Goal: Contribute content

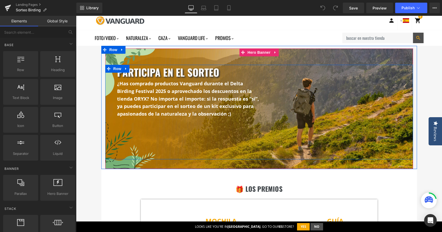
scroll to position [132, 0]
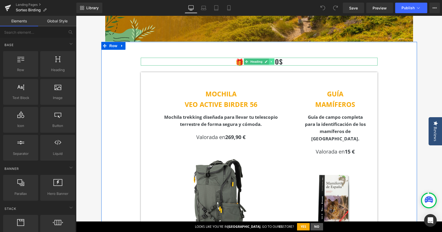
click at [269, 62] on link at bounding box center [272, 61] width 6 height 6
click at [269, 63] on link at bounding box center [269, 61] width 6 height 6
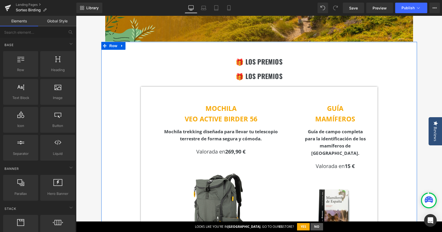
click at [228, 62] on h2 "🎁 LOS PREMIOS" at bounding box center [259, 62] width 237 height 8
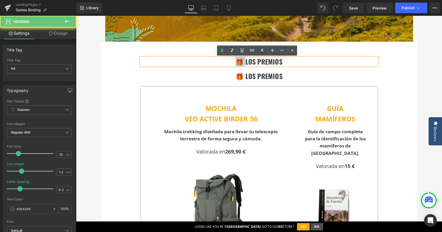
click at [228, 62] on h2 "🎁 LOS PREMIOS" at bounding box center [259, 62] width 237 height 8
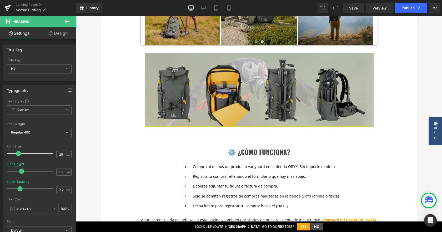
scroll to position [500, 0]
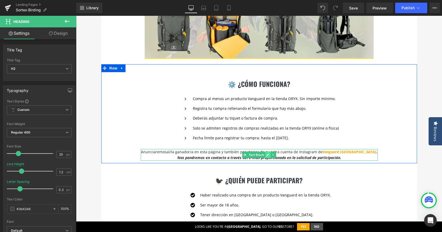
click at [267, 153] on link at bounding box center [268, 155] width 6 height 6
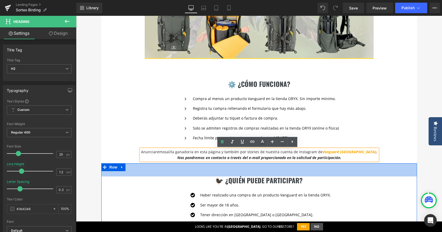
click at [398, 165] on div "50px" at bounding box center [259, 169] width 316 height 13
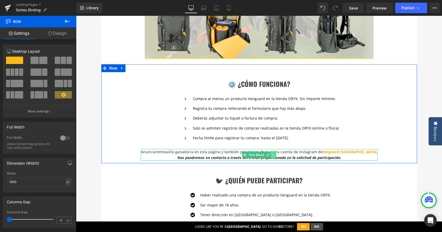
click at [273, 154] on icon at bounding box center [273, 154] width 3 height 3
click at [269, 155] on icon at bounding box center [270, 154] width 3 height 3
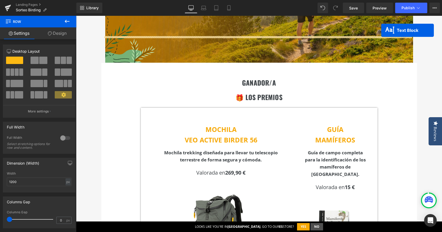
scroll to position [84, 0]
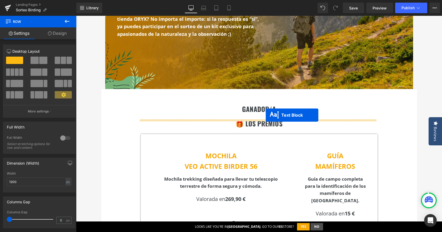
drag, startPoint x: 244, startPoint y: 170, endPoint x: 266, endPoint y: 115, distance: 59.4
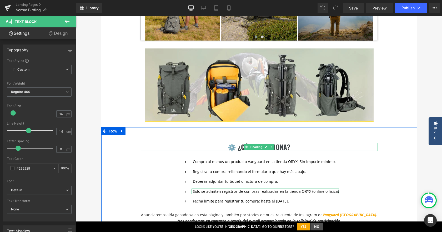
scroll to position [611, 0]
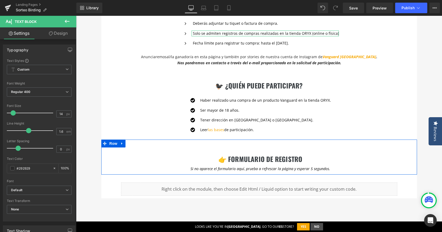
click at [121, 145] on icon at bounding box center [122, 143] width 4 height 4
click at [127, 143] on icon at bounding box center [129, 144] width 4 height 4
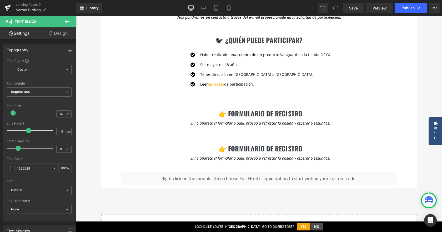
scroll to position [647, 0]
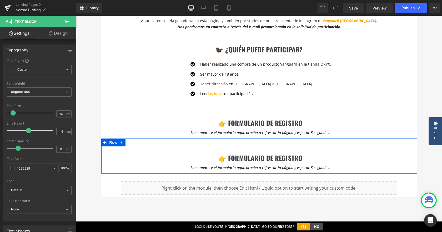
click at [225, 159] on h2 "👉 formulario de registro" at bounding box center [260, 158] width 313 height 8
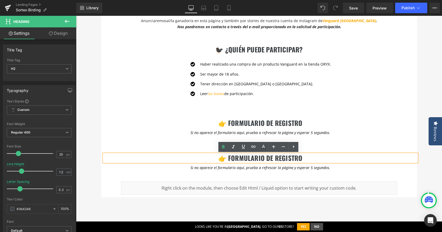
click at [310, 158] on h2 "👉 formulario de registro" at bounding box center [260, 158] width 313 height 8
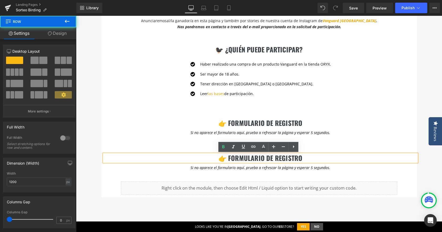
click at [330, 145] on div "👉 formulario de registro Heading Si no aparece el formulario aquí, prueba a ref…" at bounding box center [259, 156] width 316 height 35
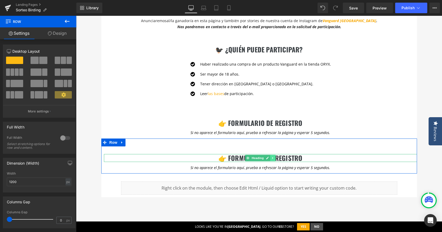
click at [272, 158] on icon at bounding box center [273, 157] width 3 height 3
click at [274, 156] on icon at bounding box center [275, 157] width 3 height 3
click at [274, 157] on icon at bounding box center [275, 157] width 3 height 3
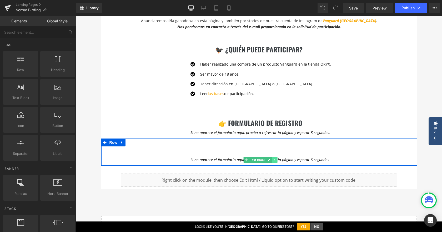
click at [273, 161] on icon at bounding box center [274, 159] width 3 height 3
click at [277, 161] on icon at bounding box center [277, 159] width 3 height 3
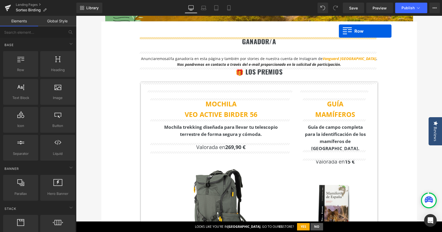
scroll to position [126, 0]
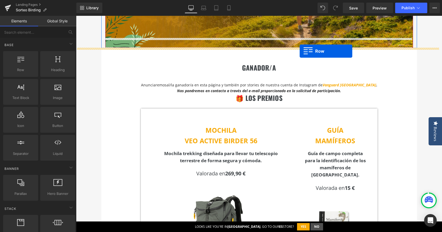
drag, startPoint x: 103, startPoint y: 144, endPoint x: 300, endPoint y: 51, distance: 217.4
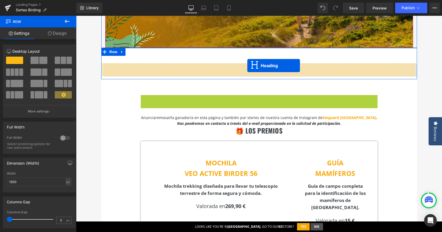
drag, startPoint x: 237, startPoint y: 98, endPoint x: 248, endPoint y: 66, distance: 34.2
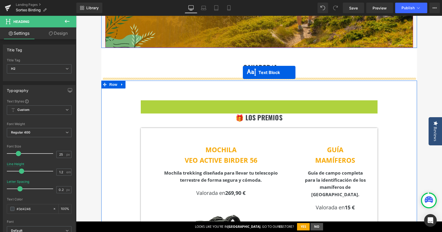
drag, startPoint x: 241, startPoint y: 104, endPoint x: 243, endPoint y: 72, distance: 32.0
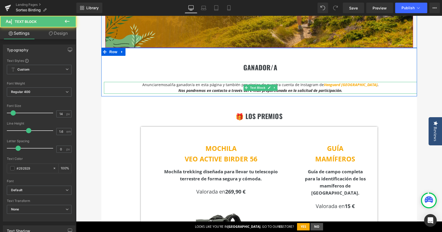
click at [160, 87] on span "Anunciaremos" at bounding box center [155, 84] width 26 height 5
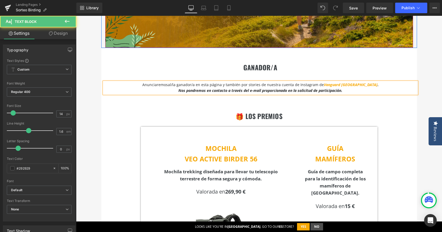
click at [160, 87] on span "Anunciaremos" at bounding box center [155, 84] width 26 height 5
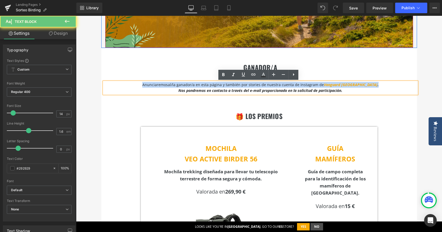
click at [160, 87] on span "Anunciaremos" at bounding box center [155, 84] width 26 height 5
click at [164, 87] on span "Anunciaremos" at bounding box center [155, 84] width 26 height 5
drag, startPoint x: 154, startPoint y: 85, endPoint x: 348, endPoint y: 89, distance: 193.9
click at [348, 89] on div "Anunciaremos al/la ganador/a en esta página y también por stories de nuestra cu…" at bounding box center [260, 88] width 313 height 12
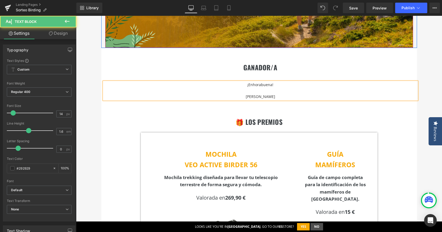
click at [288, 95] on p "[PERSON_NAME]" at bounding box center [260, 97] width 313 height 6
click at [258, 97] on p "[PERSON_NAME]" at bounding box center [260, 97] width 313 height 6
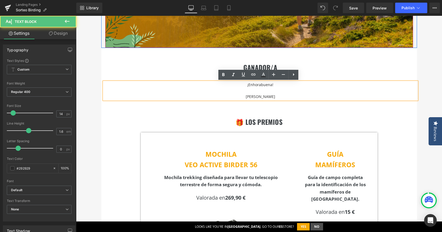
click at [258, 97] on p "[PERSON_NAME]" at bounding box center [260, 97] width 313 height 6
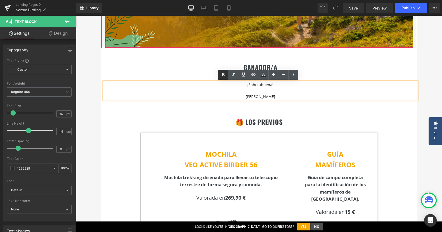
click at [223, 72] on icon at bounding box center [223, 75] width 6 height 6
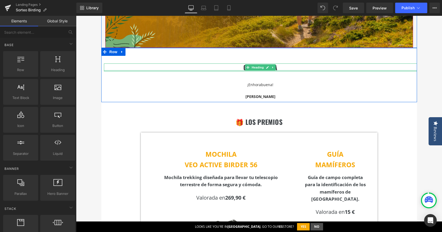
click at [234, 70] on div at bounding box center [260, 70] width 313 height 1
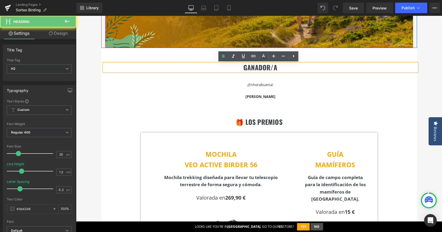
click at [236, 68] on h2 "ganador/a" at bounding box center [260, 67] width 313 height 8
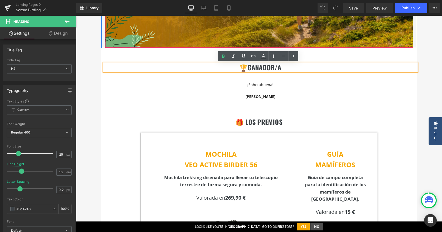
click at [245, 69] on h2 "🏆ganador/a" at bounding box center [260, 67] width 313 height 8
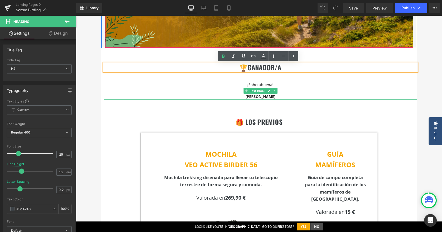
click at [282, 85] on p "¡Enhorabuena!" at bounding box center [260, 85] width 313 height 6
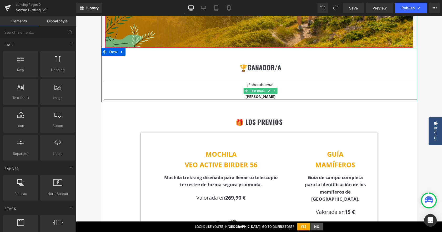
click at [246, 97] on strong "[PERSON_NAME]" at bounding box center [261, 96] width 30 height 5
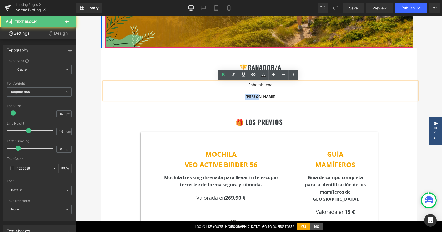
click at [246, 97] on strong "[PERSON_NAME]" at bounding box center [261, 96] width 30 height 5
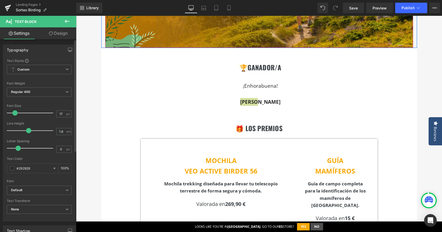
type input "16"
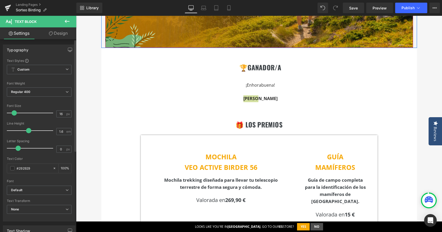
click at [14, 115] on span at bounding box center [14, 112] width 5 height 5
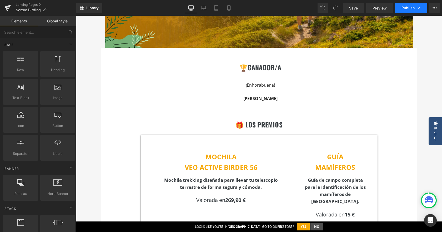
drag, startPoint x: 358, startPoint y: 6, endPoint x: 401, endPoint y: 6, distance: 43.5
click at [358, 6] on span "Save" at bounding box center [354, 8] width 9 height 6
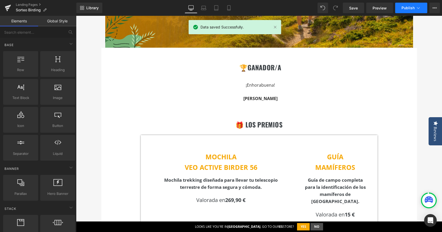
click at [407, 6] on span "Publish" at bounding box center [408, 8] width 13 height 4
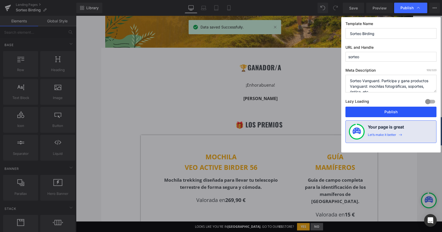
click at [369, 114] on button "Publish" at bounding box center [391, 112] width 91 height 11
